Goal: Transaction & Acquisition: Obtain resource

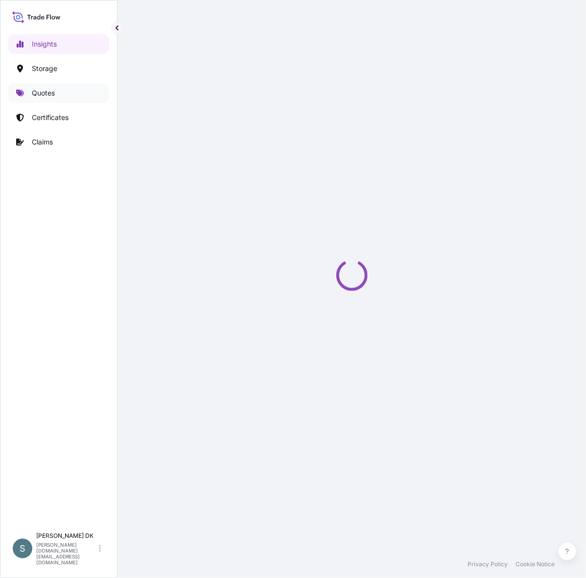
click at [74, 96] on link "Quotes" at bounding box center [58, 93] width 101 height 20
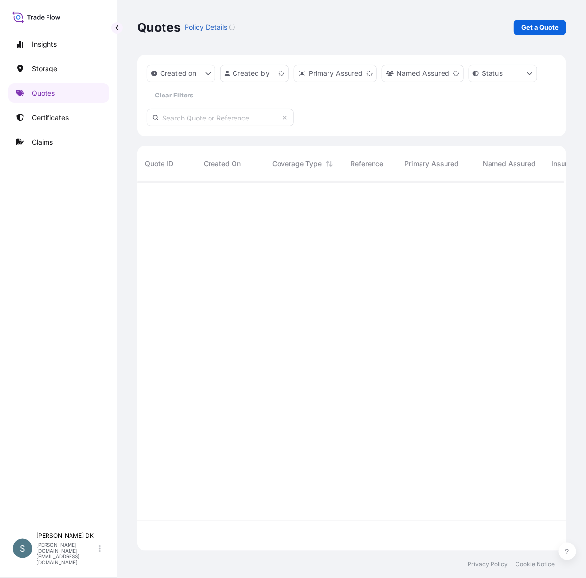
scroll to position [359, 418]
click at [111, 27] on button "button" at bounding box center [117, 28] width 12 height 12
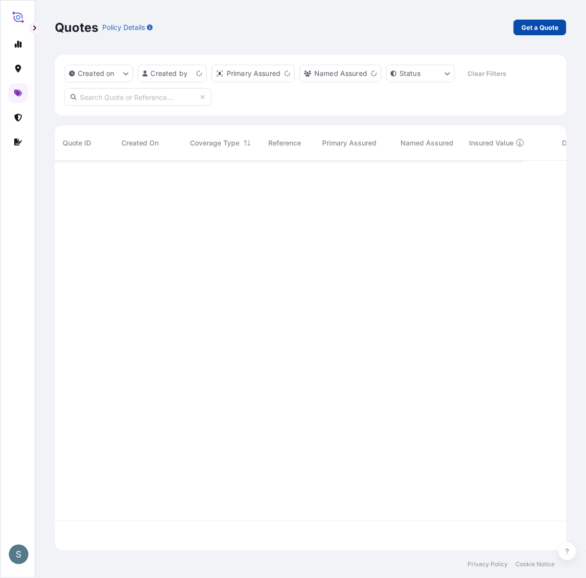
click at [552, 28] on p "Get a Quote" at bounding box center [540, 28] width 37 height 10
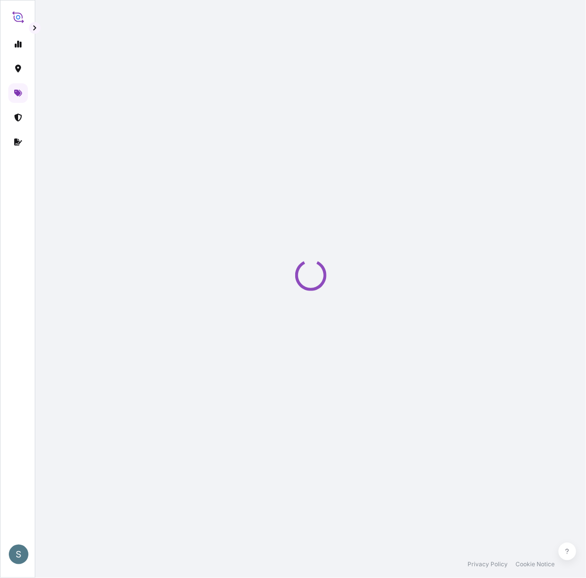
select select "Water"
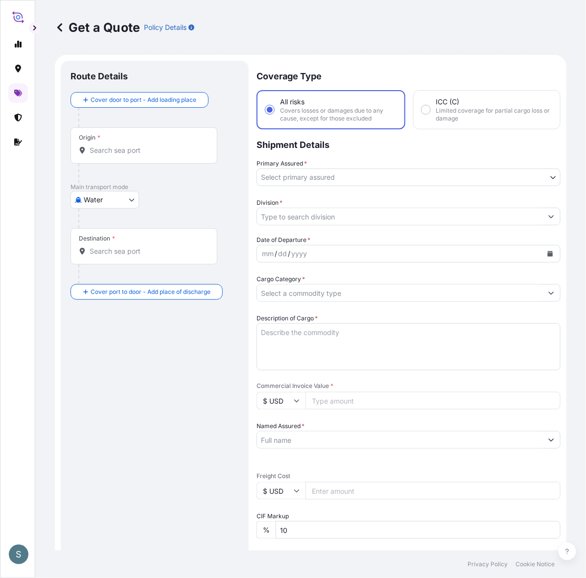
scroll to position [16, 0]
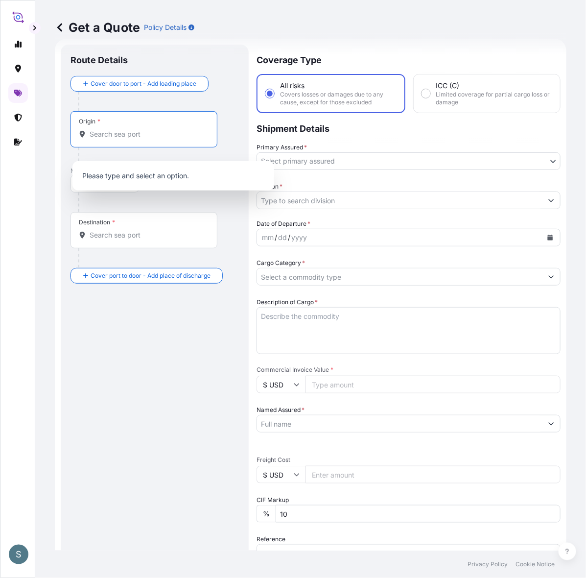
click at [153, 139] on input "Origin *" at bounding box center [148, 134] width 116 height 10
paste input "[GEOGRAPHIC_DATA], [GEOGRAPHIC_DATA]"
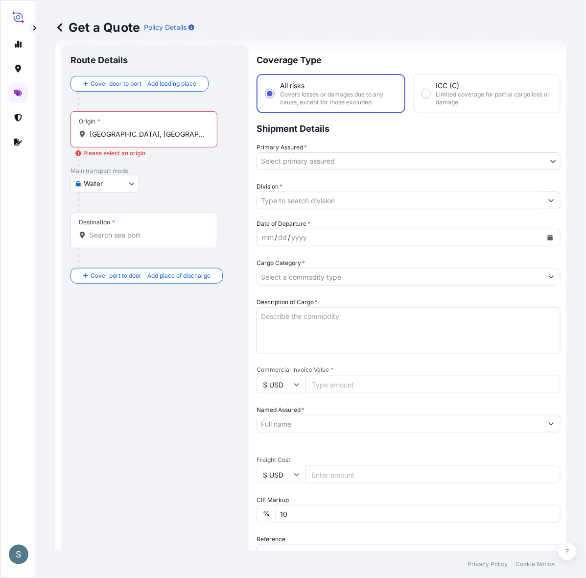
click at [161, 139] on input "[GEOGRAPHIC_DATA], [GEOGRAPHIC_DATA]" at bounding box center [148, 134] width 116 height 10
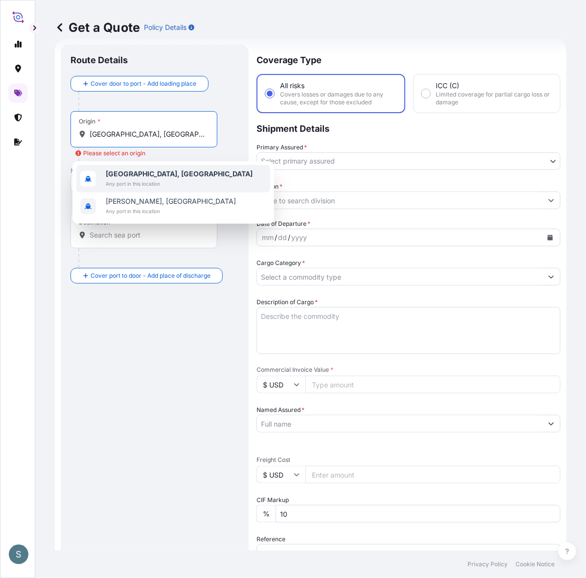
click at [158, 172] on b "[GEOGRAPHIC_DATA], [GEOGRAPHIC_DATA]" at bounding box center [179, 173] width 147 height 8
type input "[GEOGRAPHIC_DATA], [GEOGRAPHIC_DATA]"
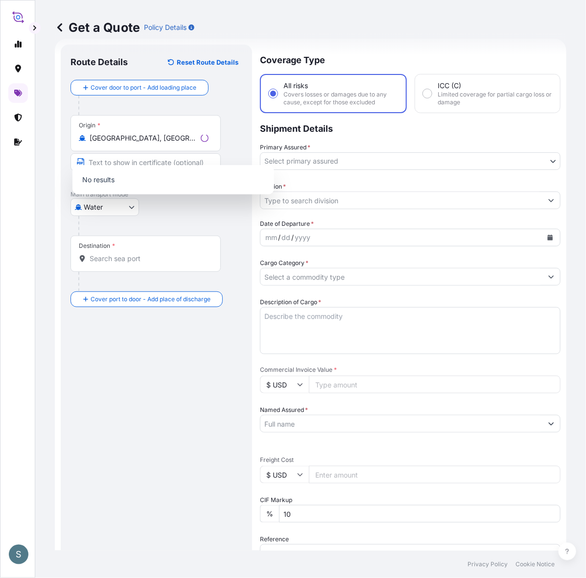
click at [135, 268] on div "Destination *" at bounding box center [146, 254] width 150 height 36
click at [135, 264] on input "Destination *" at bounding box center [149, 259] width 119 height 10
paste input "[GEOGRAPHIC_DATA], [GEOGRAPHIC_DATA]"
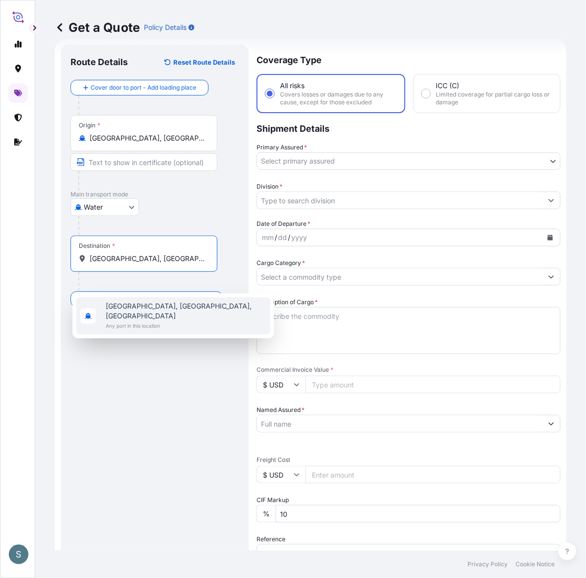
click at [148, 308] on span "[GEOGRAPHIC_DATA], [GEOGRAPHIC_DATA], [GEOGRAPHIC_DATA]" at bounding box center [186, 311] width 161 height 20
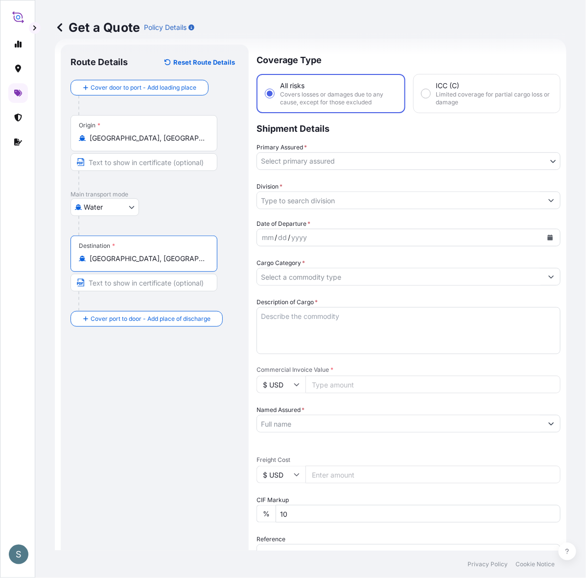
type input "[GEOGRAPHIC_DATA], [GEOGRAPHIC_DATA], [GEOGRAPHIC_DATA]"
click at [308, 162] on body "S Get a Quote Policy Details Route Details Reset Route Details Cover door to po…" at bounding box center [293, 289] width 586 height 578
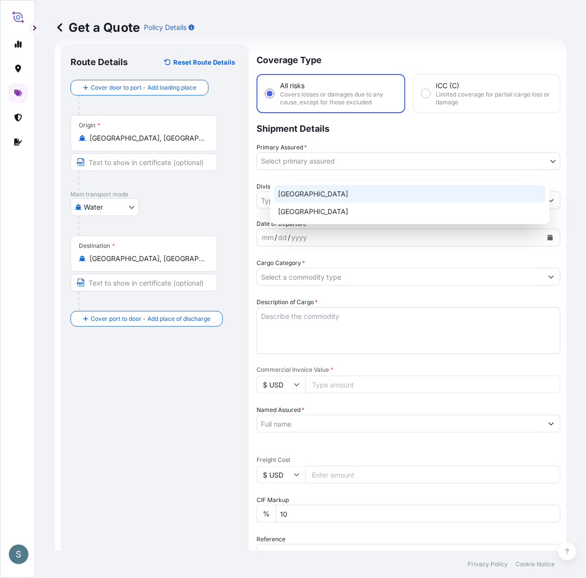
click at [303, 199] on div "[GEOGRAPHIC_DATA]" at bounding box center [410, 194] width 272 height 18
select select "31589"
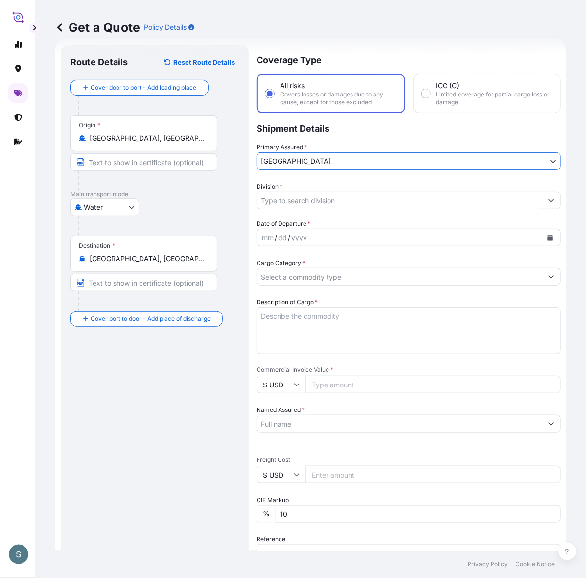
click at [305, 209] on input "Division *" at bounding box center [400, 201] width 286 height 18
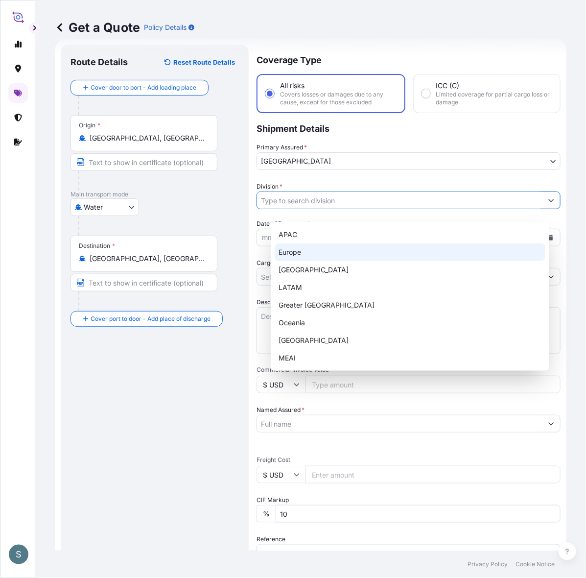
click at [317, 248] on div "Europe" at bounding box center [410, 252] width 271 height 18
type input "Europe"
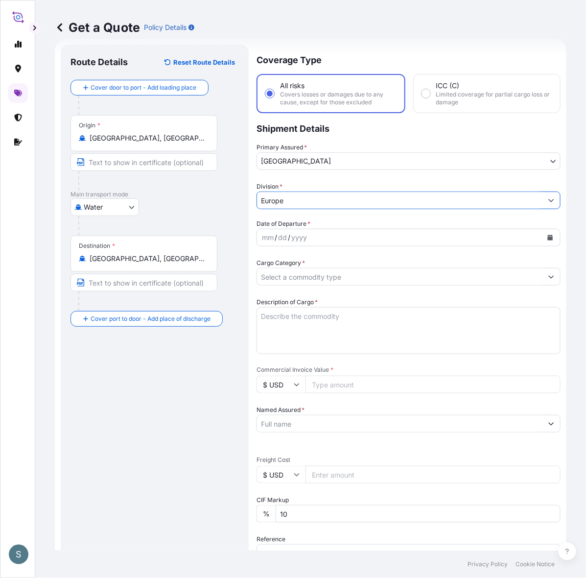
click at [221, 444] on div "Route Details Reset Route Details Cover door to port - Add loading place Place …" at bounding box center [155, 398] width 168 height 688
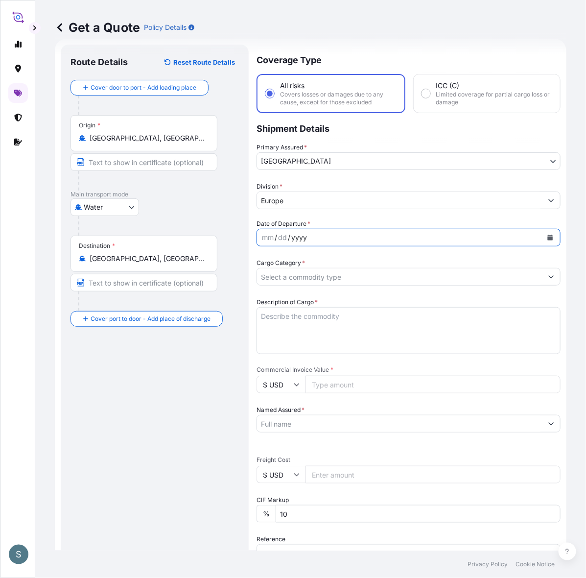
click at [308, 243] on div "yyyy" at bounding box center [299, 238] width 18 height 12
click at [342, 246] on div "mm / dd / yyyy" at bounding box center [400, 238] width 286 height 18
click at [543, 245] on button "Calendar" at bounding box center [551, 238] width 16 height 16
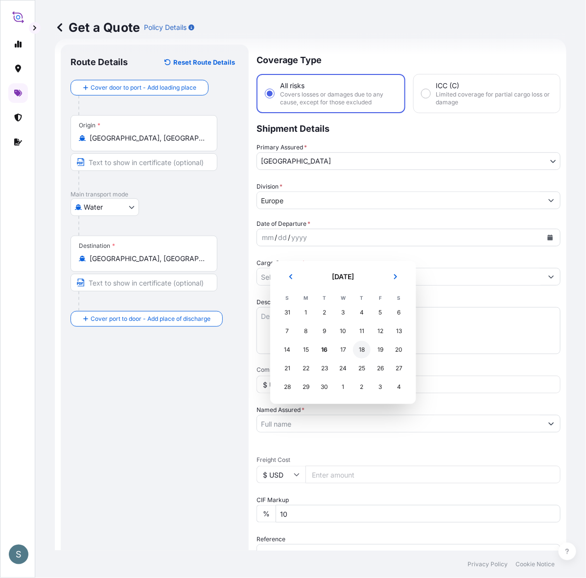
click at [368, 354] on div "18" at bounding box center [362, 350] width 18 height 18
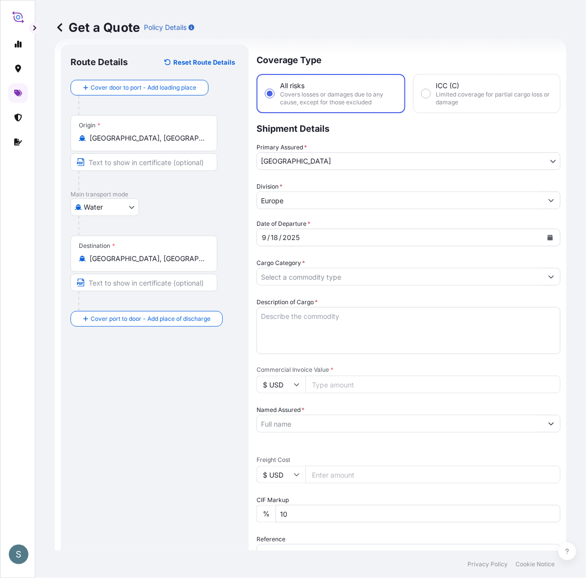
click at [307, 286] on input "Cargo Category *" at bounding box center [400, 277] width 286 height 18
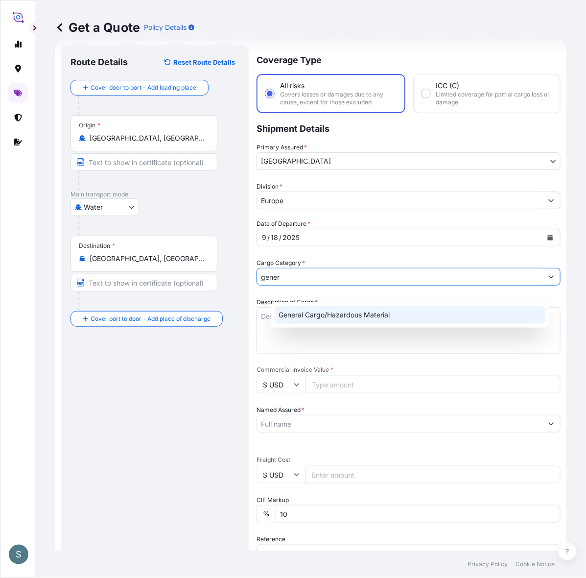
click at [314, 313] on div "General Cargo/Hazardous Material" at bounding box center [410, 315] width 271 height 18
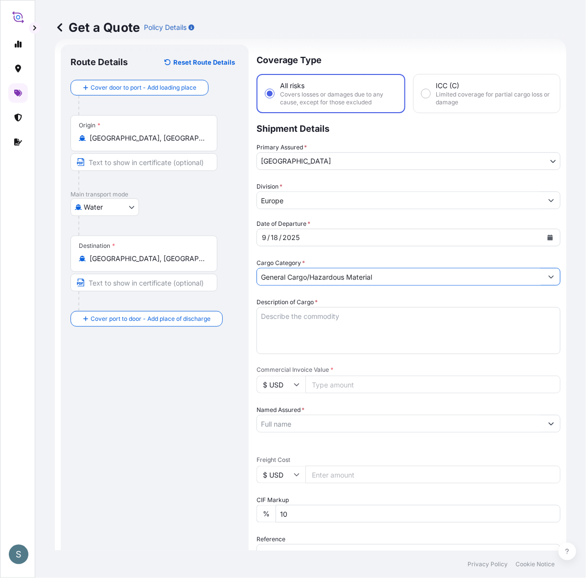
type input "General Cargo/Hazardous Material"
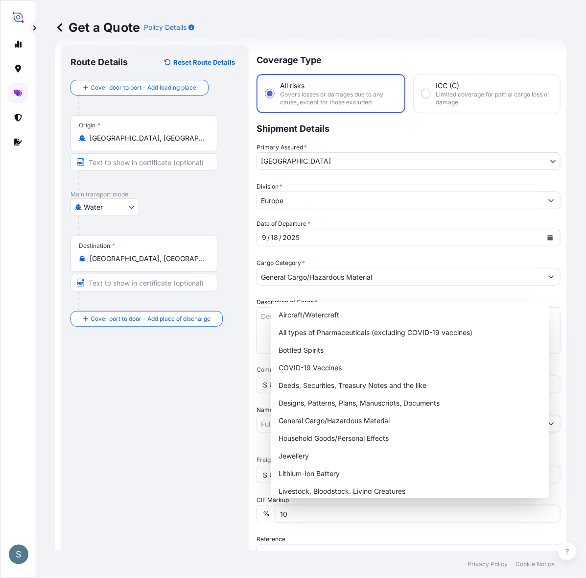
click at [183, 431] on div "Route Details Reset Route Details Cover door to port - Add loading place Place …" at bounding box center [155, 398] width 168 height 688
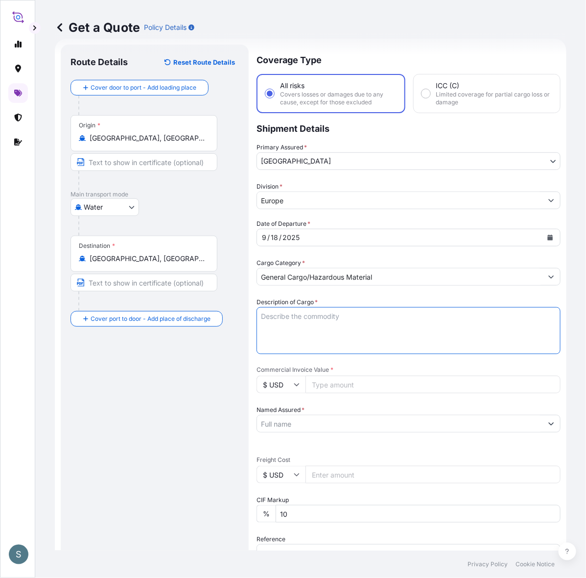
click at [295, 353] on textarea "Description of Cargo *" at bounding box center [409, 330] width 304 height 47
paste textarea "SANAL P+ CHINA, [MEDICAL_DATA],PHARMACEUTICAL QUA"
click at [275, 339] on textarea "SANAL P+ CHINA, [MEDICAL_DATA],PHARMACEUTICAL QUA" at bounding box center [409, 330] width 304 height 47
click at [485, 335] on textarea "SANAL P+ CHINA, [MEDICAL_DATA],PHARMACEUTICAL QUA" at bounding box center [409, 330] width 304 height 47
type textarea "SANAL P+ CHINA, [MEDICAL_DATA],PHARMACEUTICAL QUALITY"
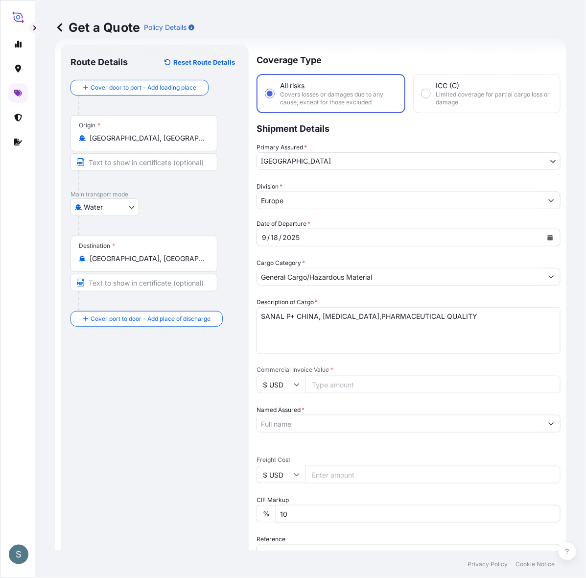
click at [103, 458] on div "Route Details Reset Route Details Cover door to port - Add loading place Place …" at bounding box center [155, 398] width 168 height 688
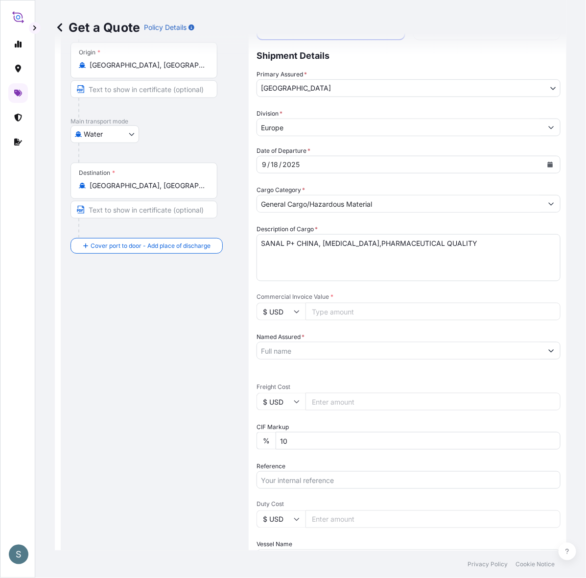
scroll to position [119, 0]
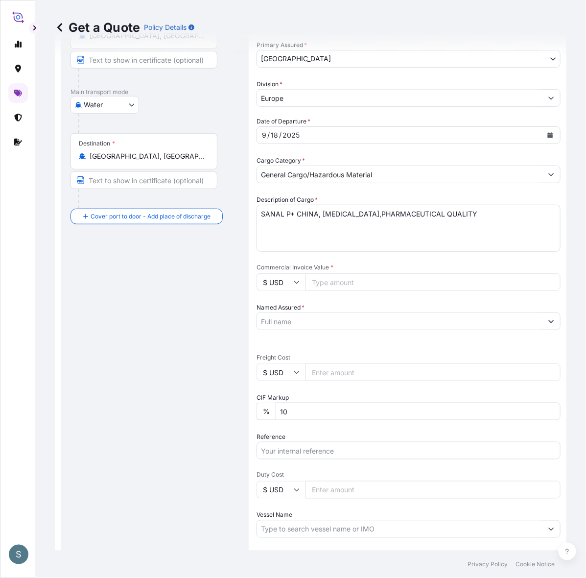
click at [341, 291] on input "Commercial Invoice Value *" at bounding box center [433, 282] width 255 height 18
paste input "38587.50"
type input "38587.50"
click at [192, 368] on div "Route Details Reset Route Details Cover door to port - Add loading place Place …" at bounding box center [155, 296] width 168 height 688
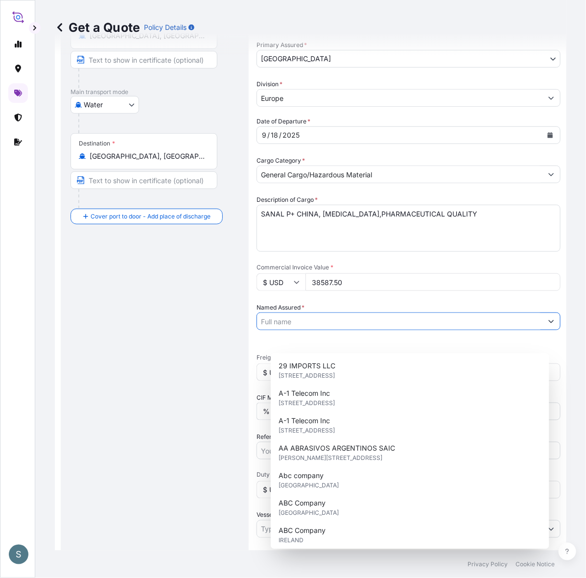
click at [289, 330] on input "Named Assured *" at bounding box center [400, 321] width 286 height 18
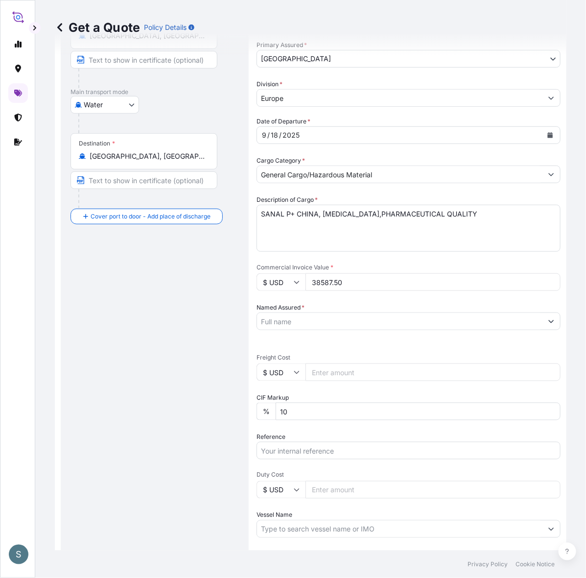
click at [321, 330] on input "Named Assured *" at bounding box center [400, 321] width 286 height 18
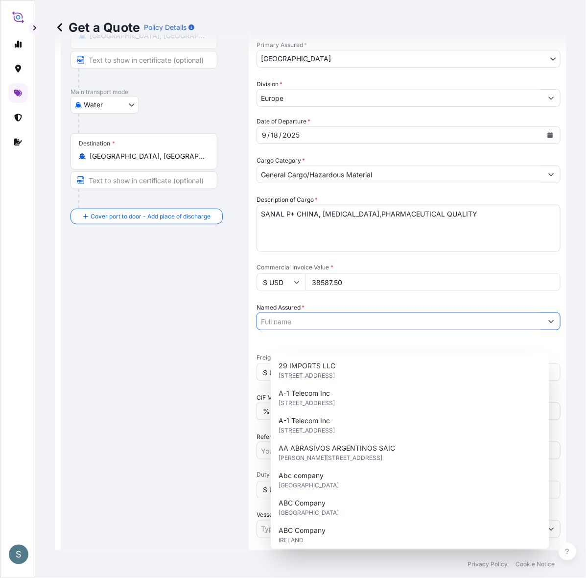
paste input "Mariager Salt Specialties A/S"
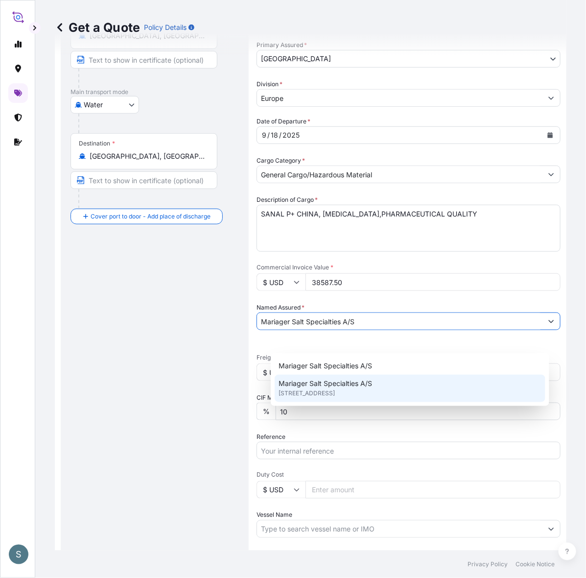
click at [327, 385] on span "Mariager Salt Specialties A/S" at bounding box center [326, 384] width 94 height 10
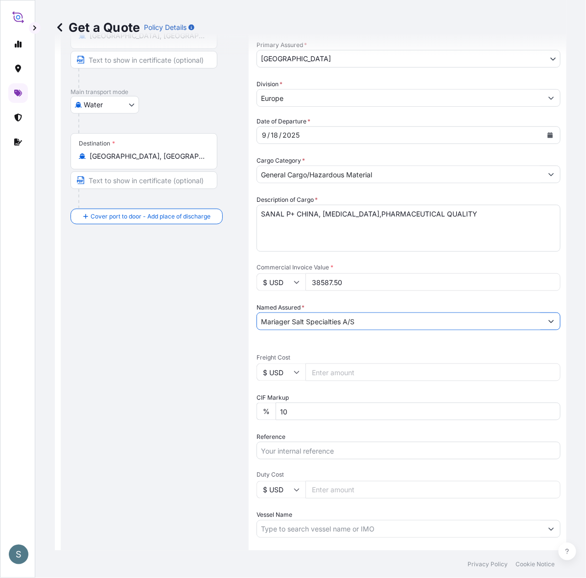
type input "Mariager Salt Specialties A/S"
click at [208, 421] on div "Route Details Reset Route Details Cover door to port - Add loading place Place …" at bounding box center [155, 296] width 168 height 688
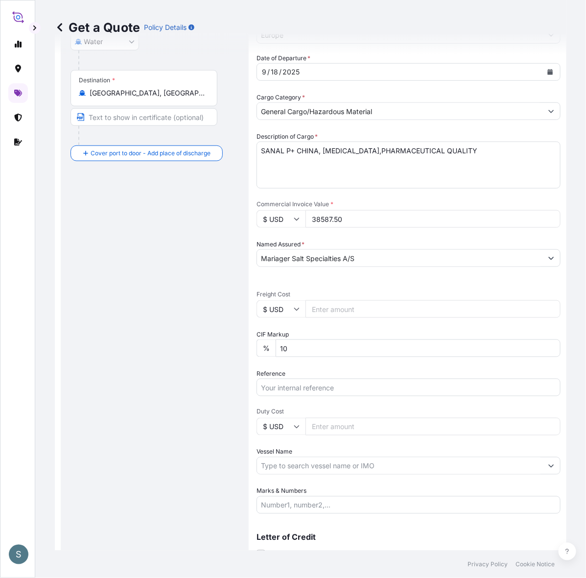
scroll to position [220, 0]
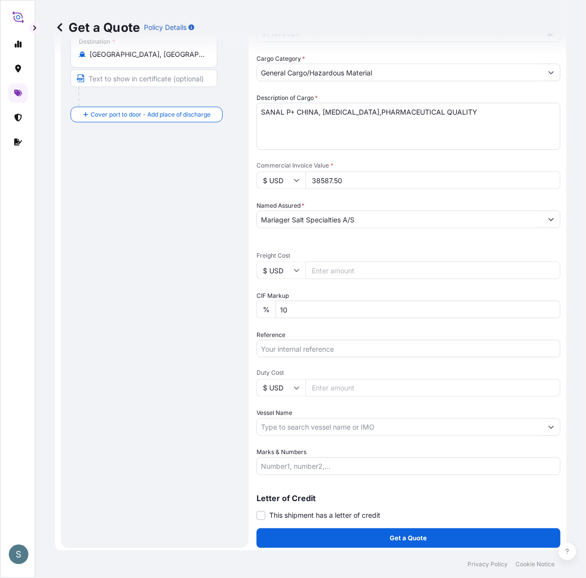
click at [288, 279] on input "$ USD" at bounding box center [281, 271] width 49 height 18
click at [285, 315] on div "€ EUR" at bounding box center [294, 318] width 41 height 19
type input "€ EUR"
click at [219, 341] on div "Route Details Reset Route Details Cover door to port - Add loading place Place …" at bounding box center [155, 194] width 168 height 688
click at [338, 279] on input "Freight Cost" at bounding box center [433, 271] width 255 height 18
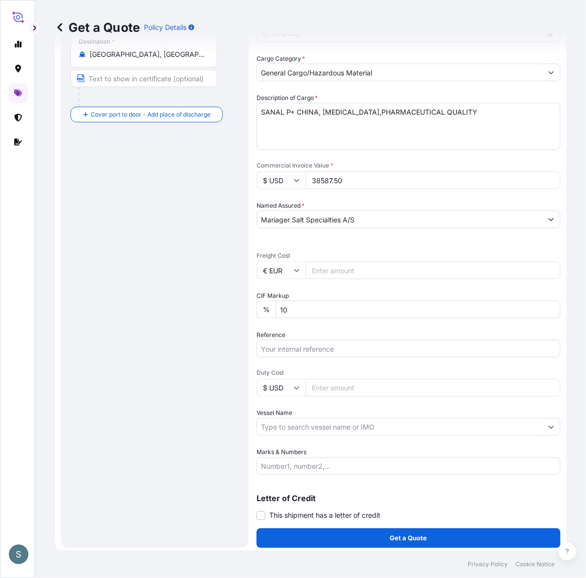
paste input "4066.28"
type input "4066.28"
click at [202, 337] on div "Route Details Reset Route Details Cover door to port - Add loading place Place …" at bounding box center [155, 194] width 168 height 688
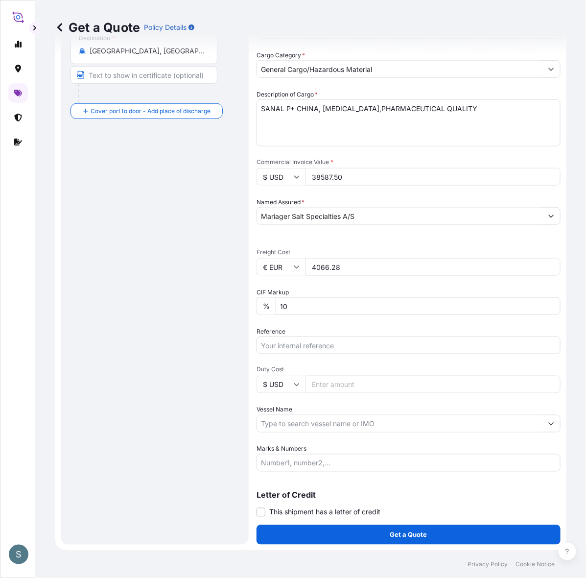
scroll to position [259, 0]
click at [303, 339] on input "Reference" at bounding box center [409, 345] width 304 height 18
paste input "DK1001019999 2576293"
click at [333, 336] on input "DK1001019999 2576293" at bounding box center [409, 345] width 304 height 18
click at [331, 336] on input "DK1001019999 2576293" at bounding box center [409, 345] width 304 height 18
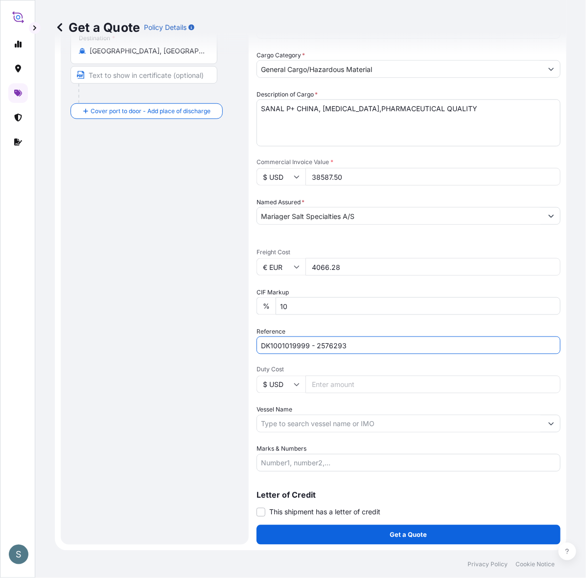
type input "DK1001019999 - 2576293"
click at [160, 400] on div "Route Details Reset Route Details Cover door to port - Add loading place Place …" at bounding box center [155, 191] width 168 height 688
click at [311, 415] on input "Vessel Name" at bounding box center [400, 424] width 286 height 18
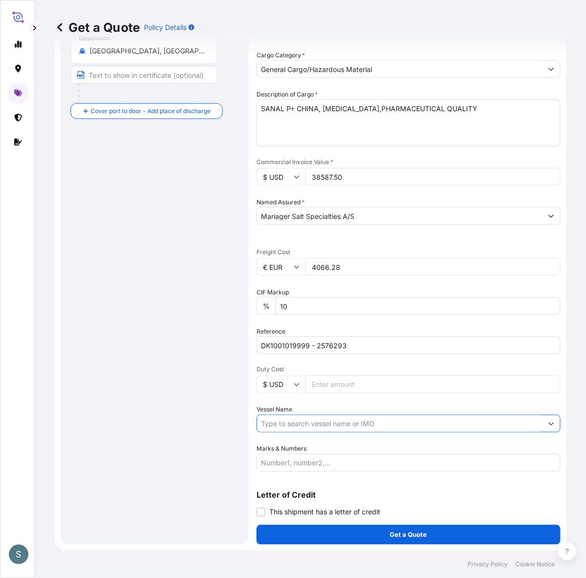
paste input "MSC ADYA"
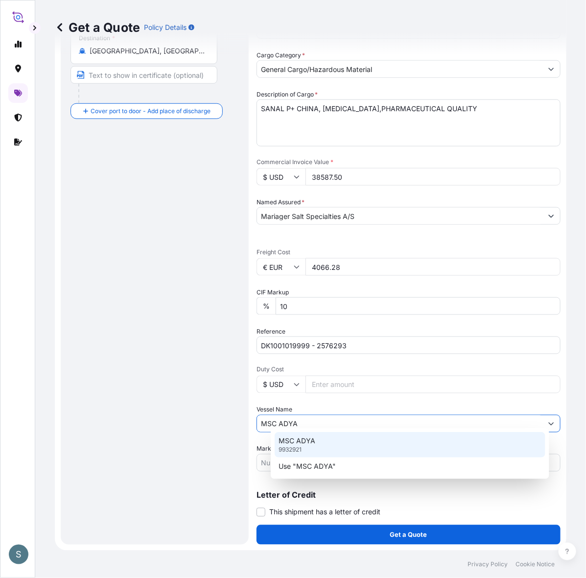
click at [311, 442] on p "MSC ADYA" at bounding box center [297, 441] width 37 height 10
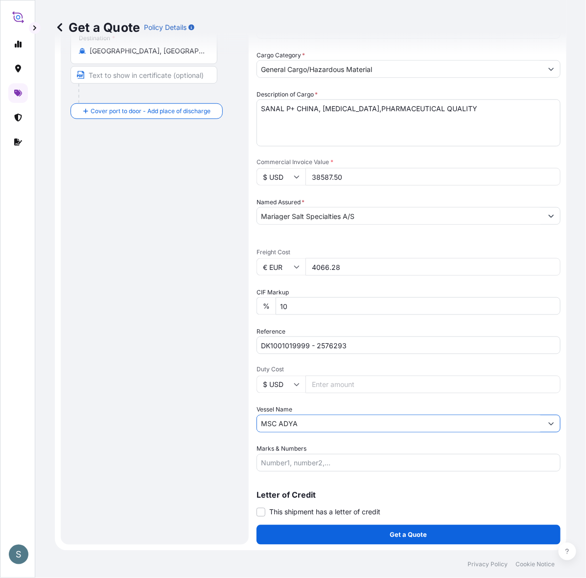
type input "MSC ADYA"
click at [181, 456] on div "Route Details Reset Route Details Cover door to port - Add loading place Place …" at bounding box center [155, 191] width 168 height 688
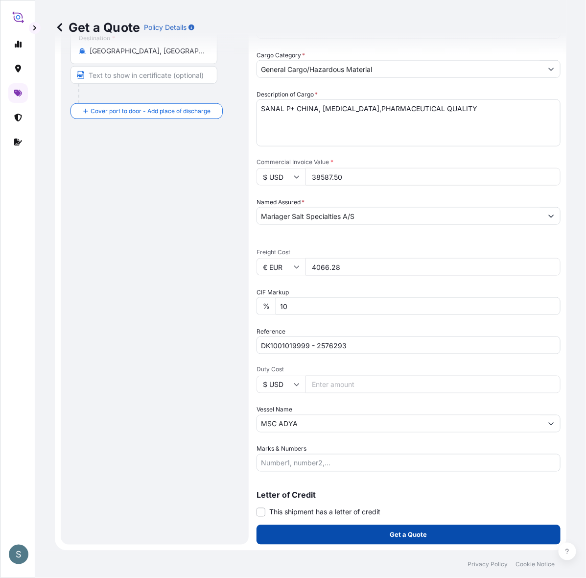
click at [324, 529] on button "Get a Quote" at bounding box center [409, 535] width 304 height 20
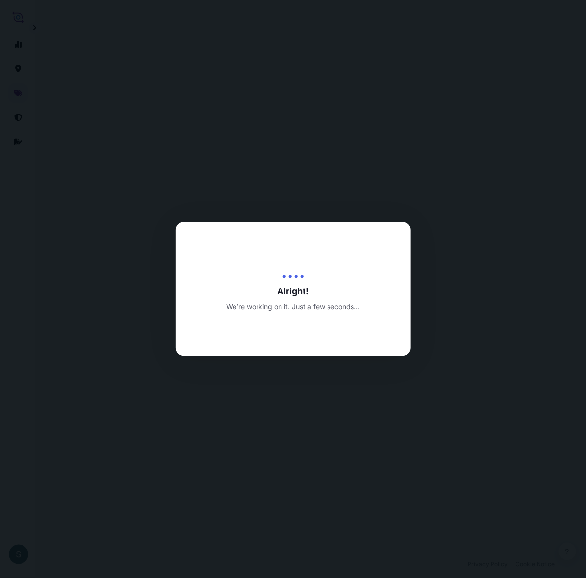
select select "Water"
select select "31589"
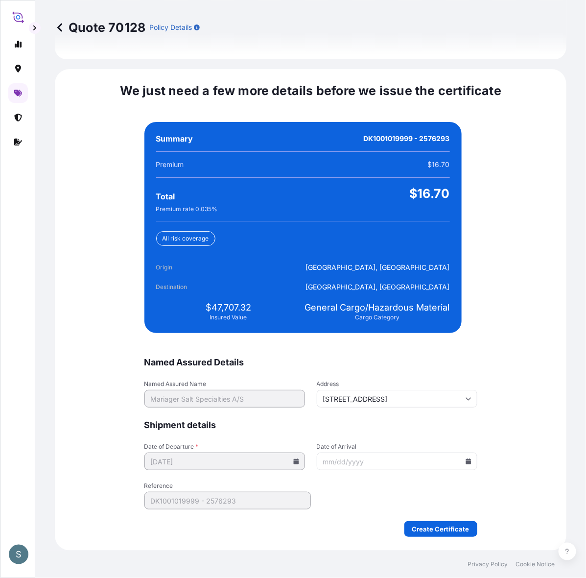
scroll to position [2329, 0]
drag, startPoint x: 208, startPoint y: 304, endPoint x: 245, endPoint y: 304, distance: 37.2
click at [245, 304] on span "$47,707.32" at bounding box center [229, 308] width 46 height 12
copy span "47,707.32"
click at [467, 459] on input "Date of Arrival" at bounding box center [397, 462] width 161 height 18
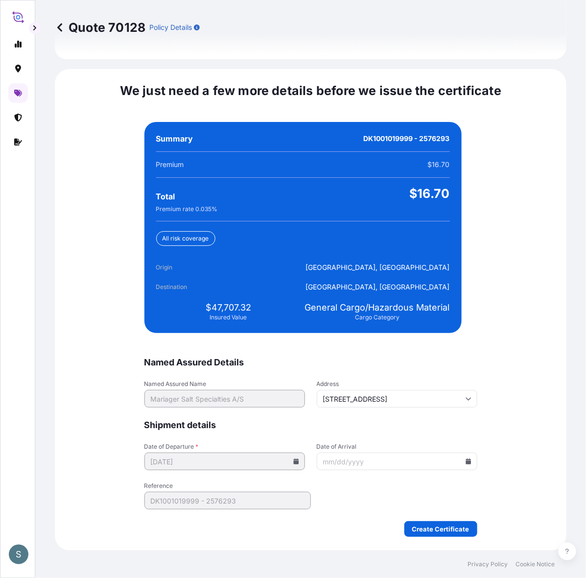
click at [466, 458] on icon at bounding box center [468, 461] width 5 height 6
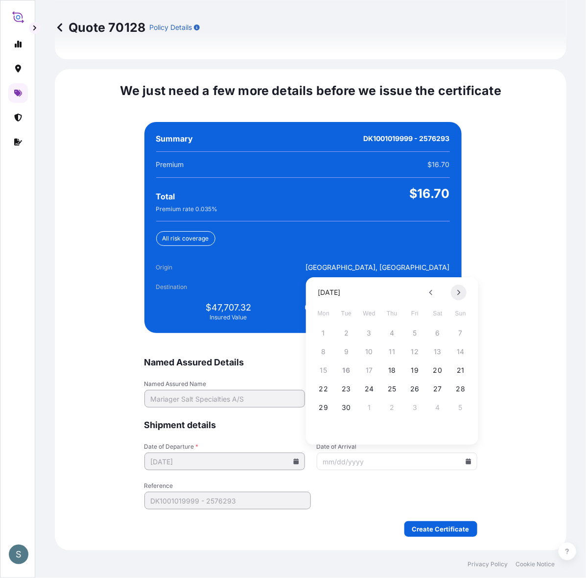
click at [461, 291] on button at bounding box center [459, 293] width 16 height 16
click at [413, 353] on button "7" at bounding box center [416, 352] width 16 height 16
type input "[DATE]"
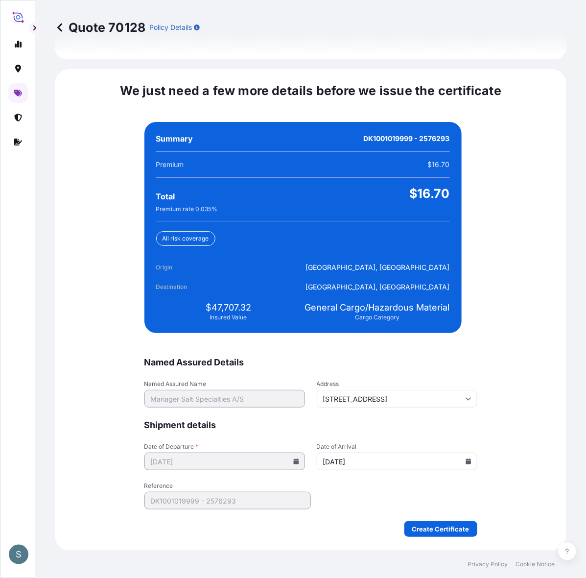
click at [503, 438] on div "We just need a few more details before we issue the certificate Named Assured D…" at bounding box center [311, 309] width 512 height 481
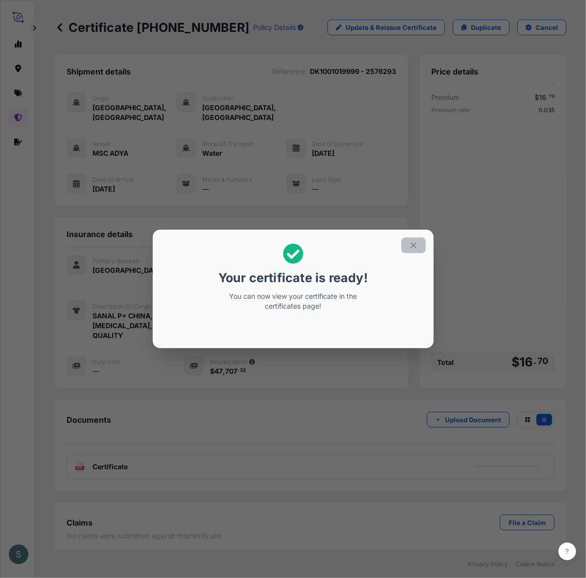
click at [418, 241] on icon "button" at bounding box center [413, 245] width 9 height 9
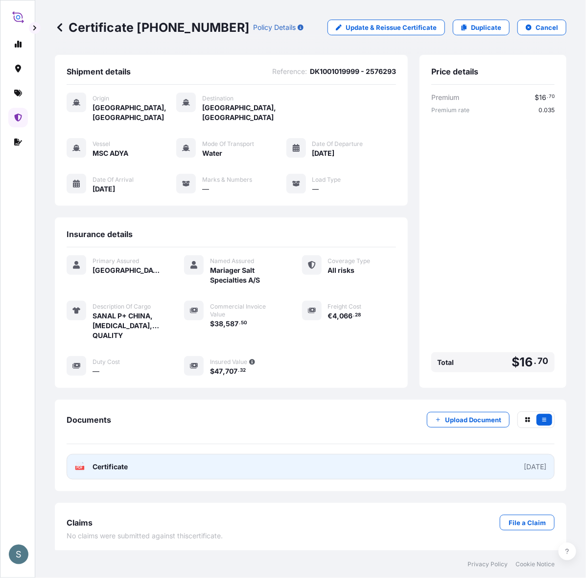
click at [191, 480] on link "PDF Certificate [DATE]" at bounding box center [311, 466] width 488 height 25
